Goal: Task Accomplishment & Management: Manage account settings

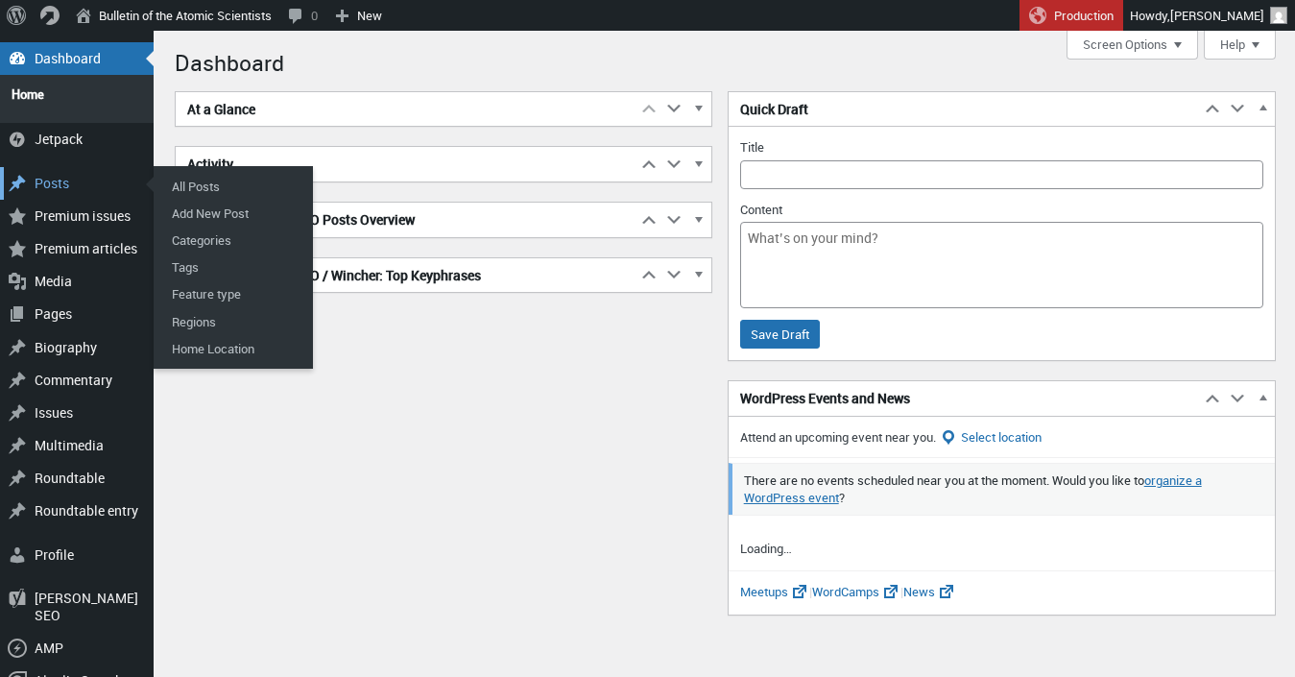
click at [73, 168] on div "Posts" at bounding box center [77, 183] width 154 height 33
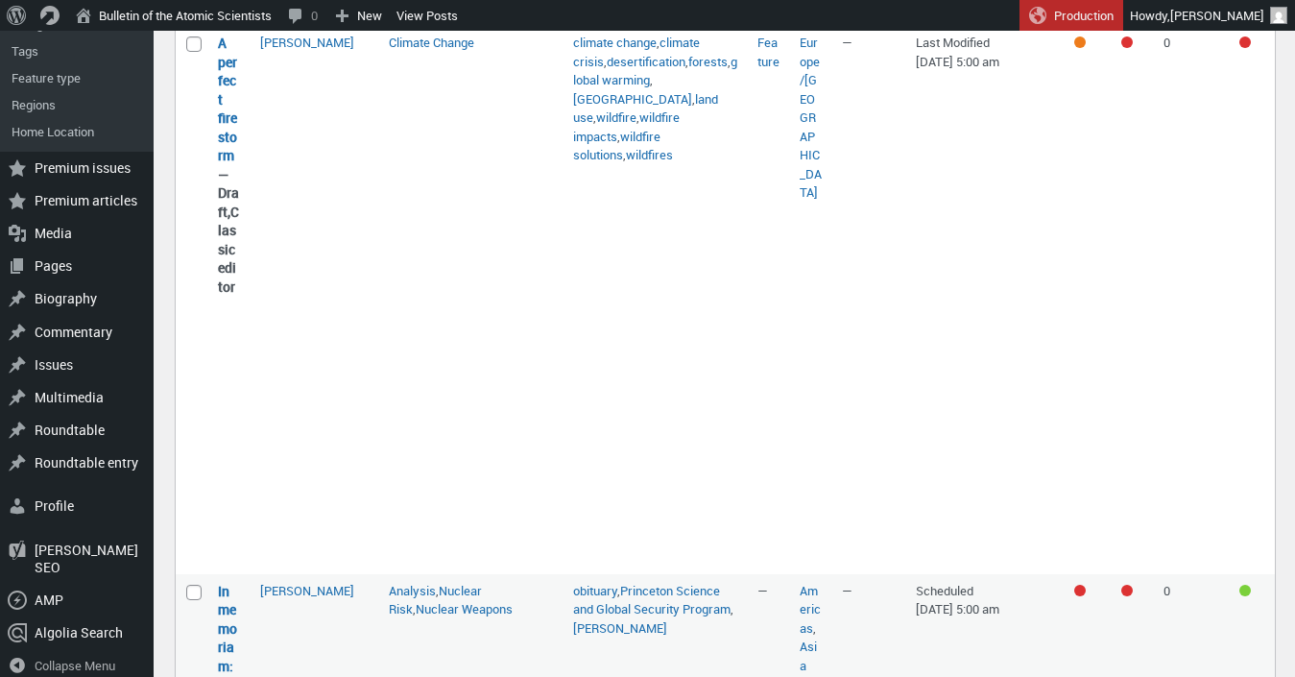
scroll to position [815, 0]
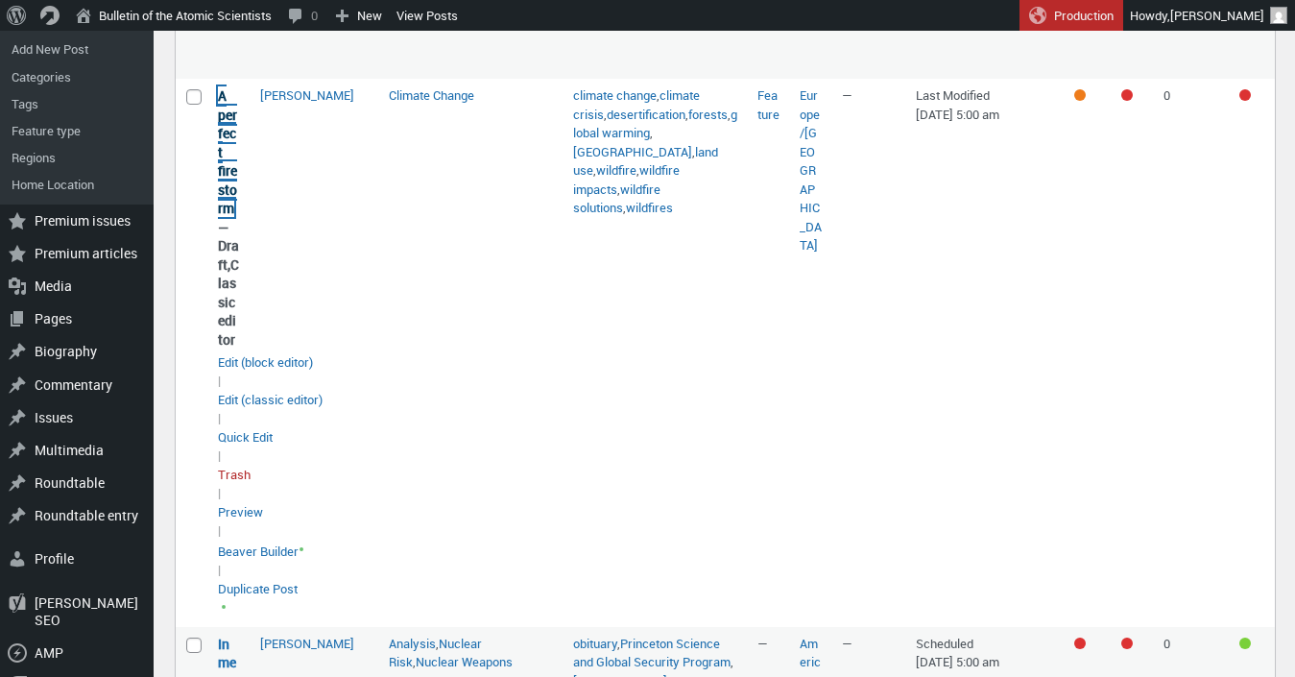
click at [223, 155] on link "A perfect firestorm" at bounding box center [227, 151] width 19 height 131
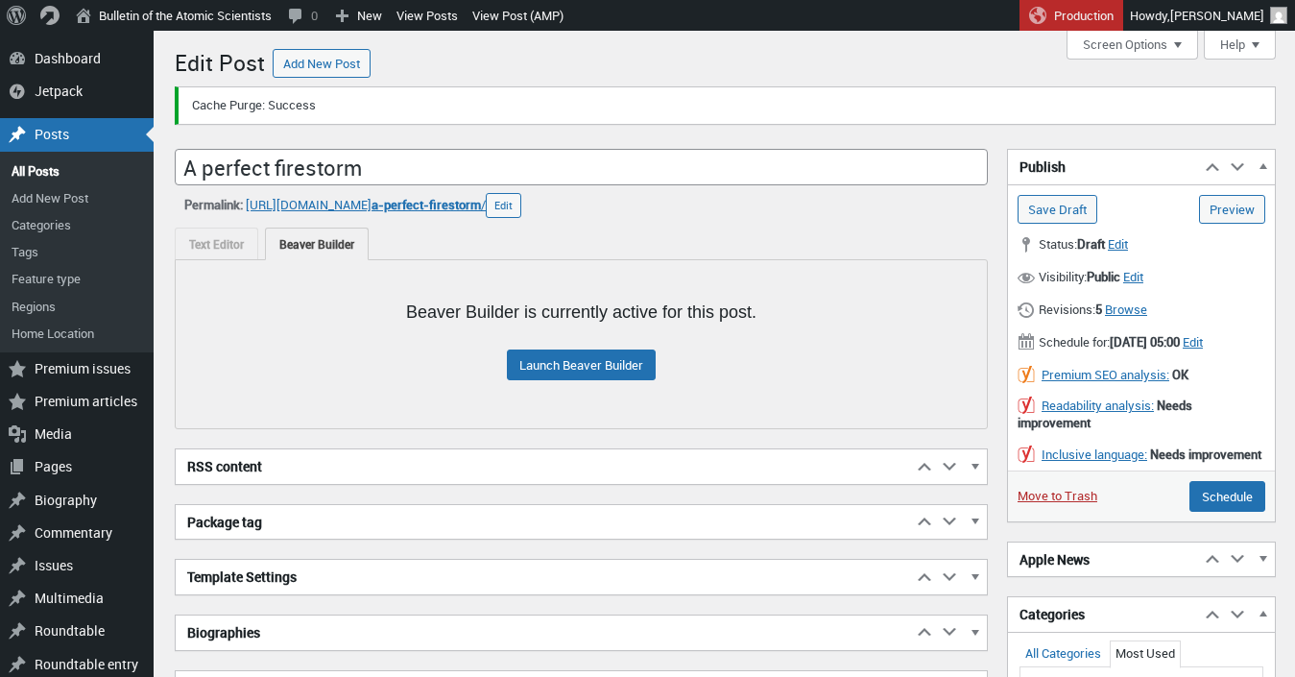
scroll to position [13, 0]
click at [1231, 203] on link "Preview (opens in a new tab)" at bounding box center [1232, 209] width 66 height 29
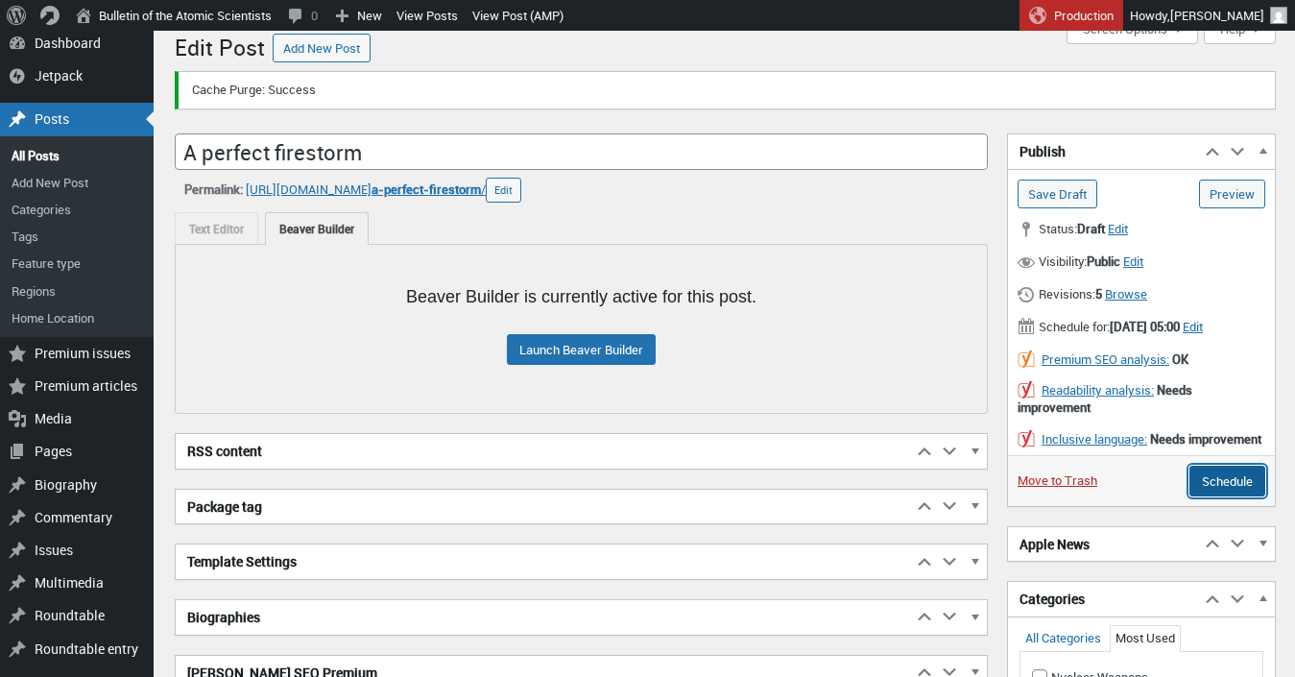
click at [1214, 496] on input "Schedule" at bounding box center [1227, 480] width 76 height 31
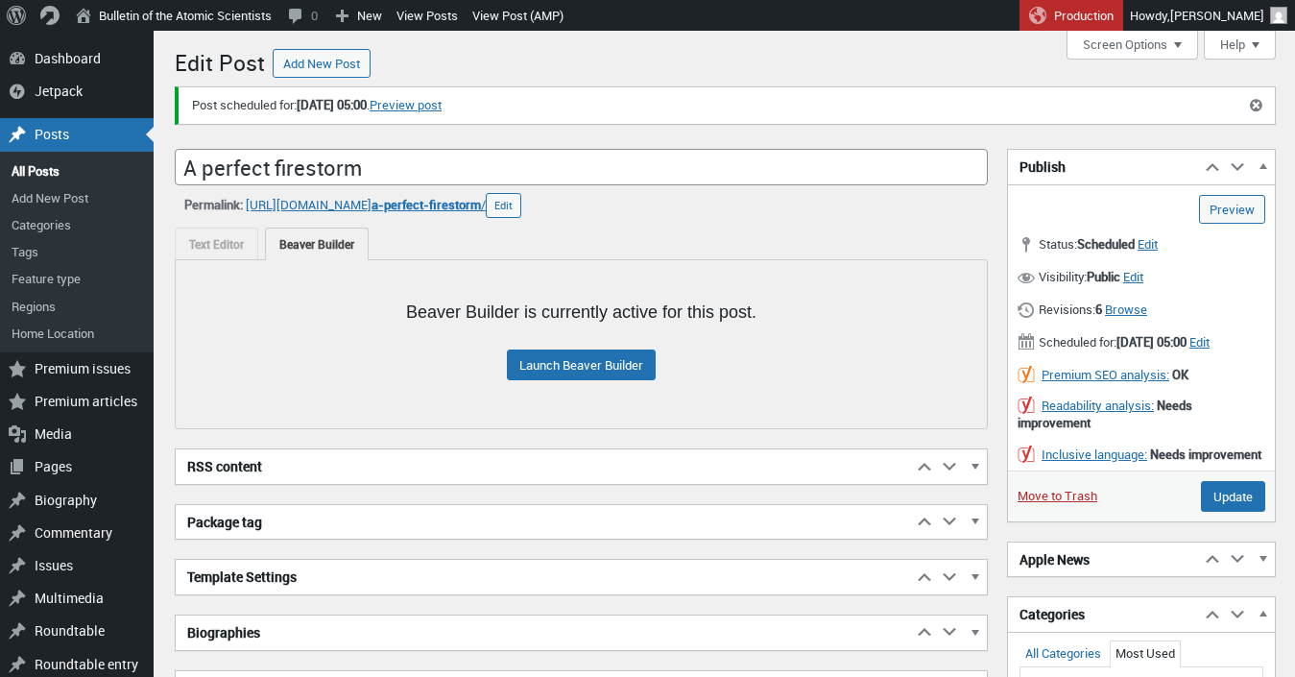
scroll to position [13, 0]
